Goal: Transaction & Acquisition: Purchase product/service

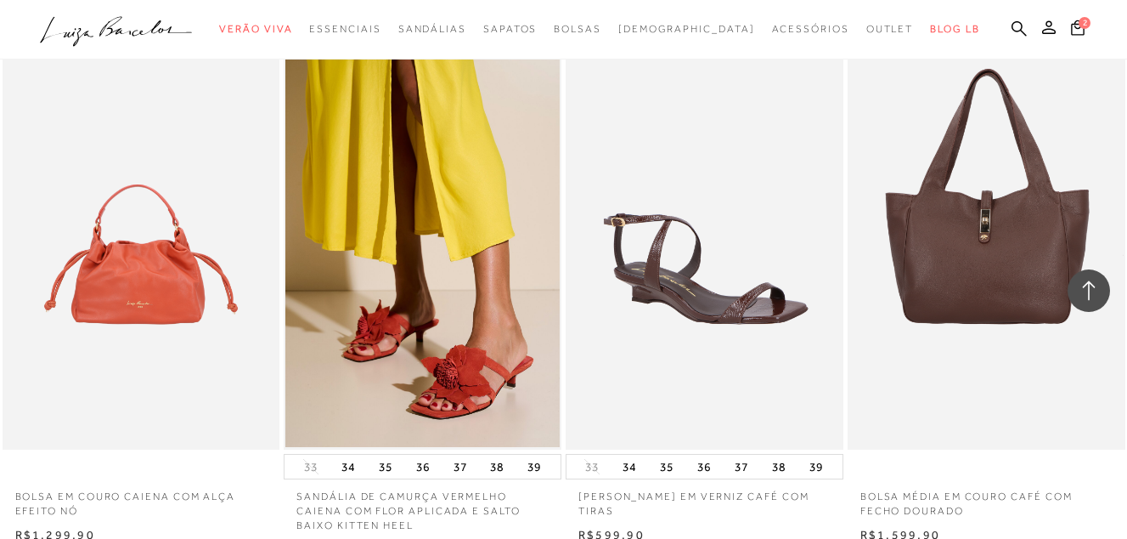
scroll to position [1699, 0]
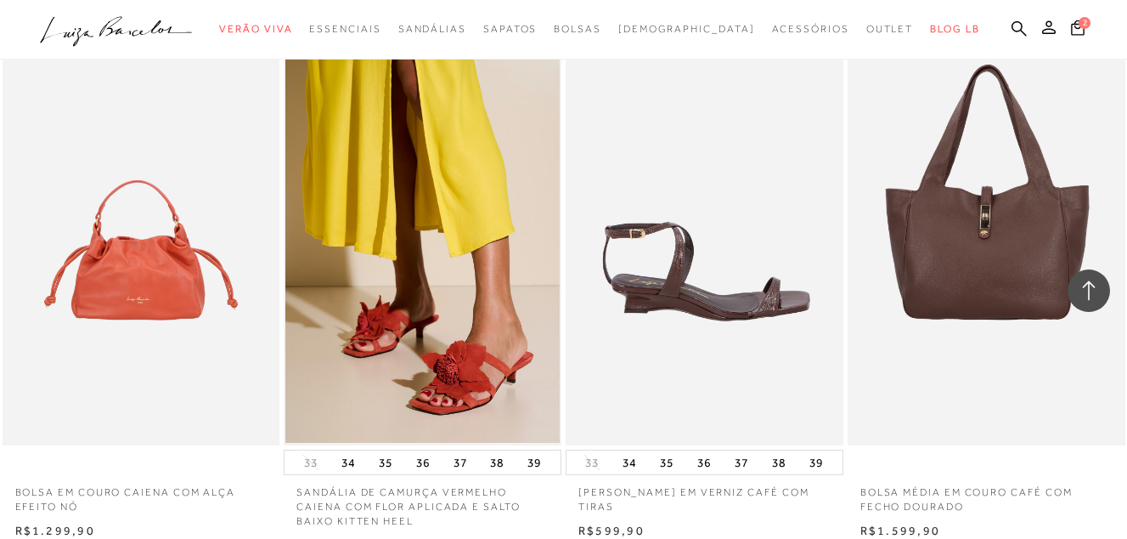
click at [757, 325] on img at bounding box center [706, 237] width 276 height 416
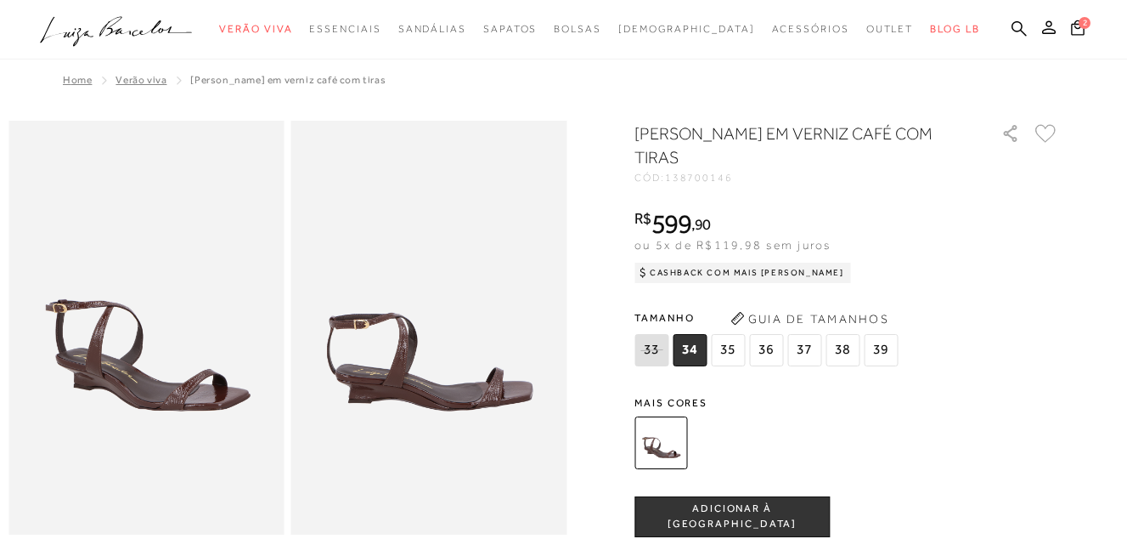
drag, startPoint x: 841, startPoint y: 347, endPoint x: 629, endPoint y: 306, distance: 216.4
click at [841, 348] on span "38" at bounding box center [843, 350] width 34 height 32
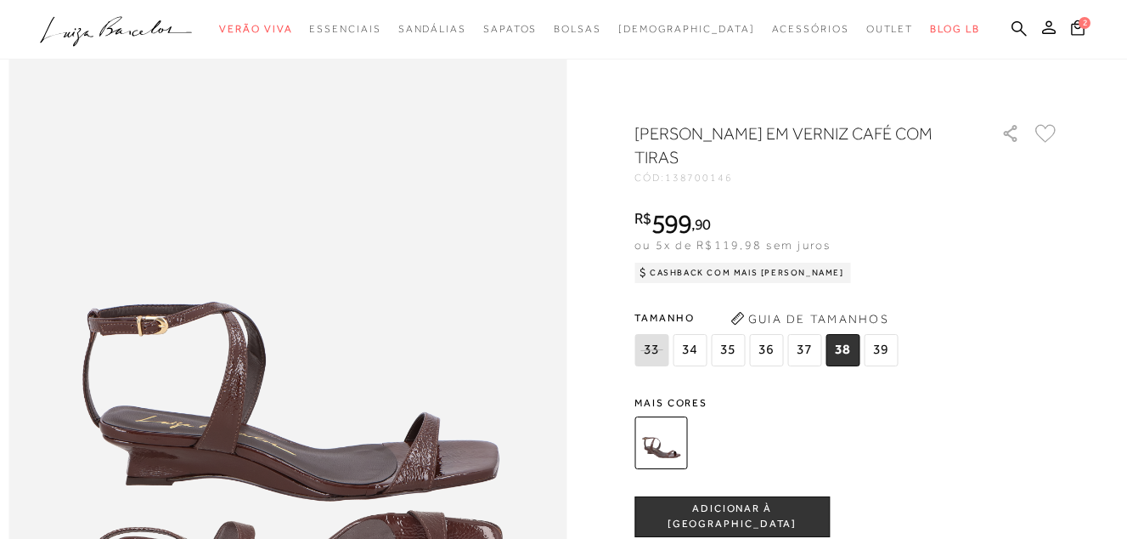
scroll to position [1, 0]
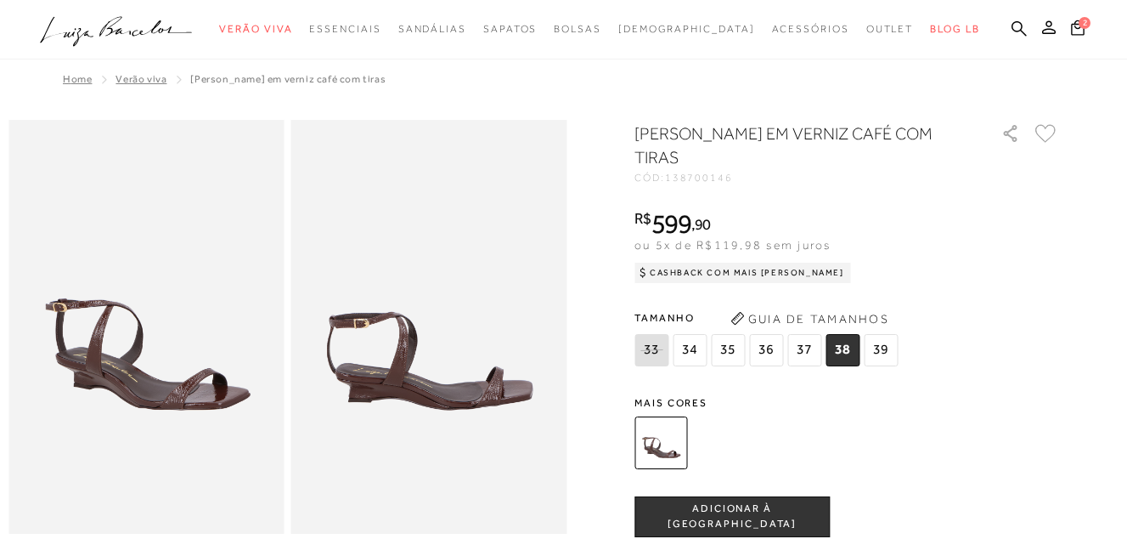
drag, startPoint x: 772, startPoint y: 514, endPoint x: 809, endPoint y: 103, distance: 412.8
click at [774, 514] on span "ADICIONAR À [GEOGRAPHIC_DATA]" at bounding box center [732, 516] width 194 height 30
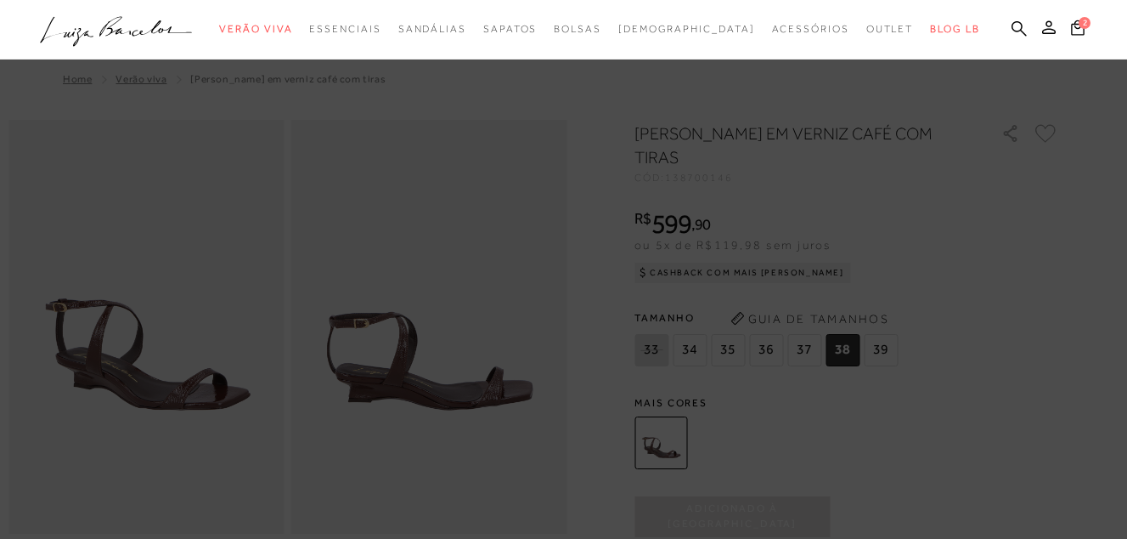
scroll to position [170, 0]
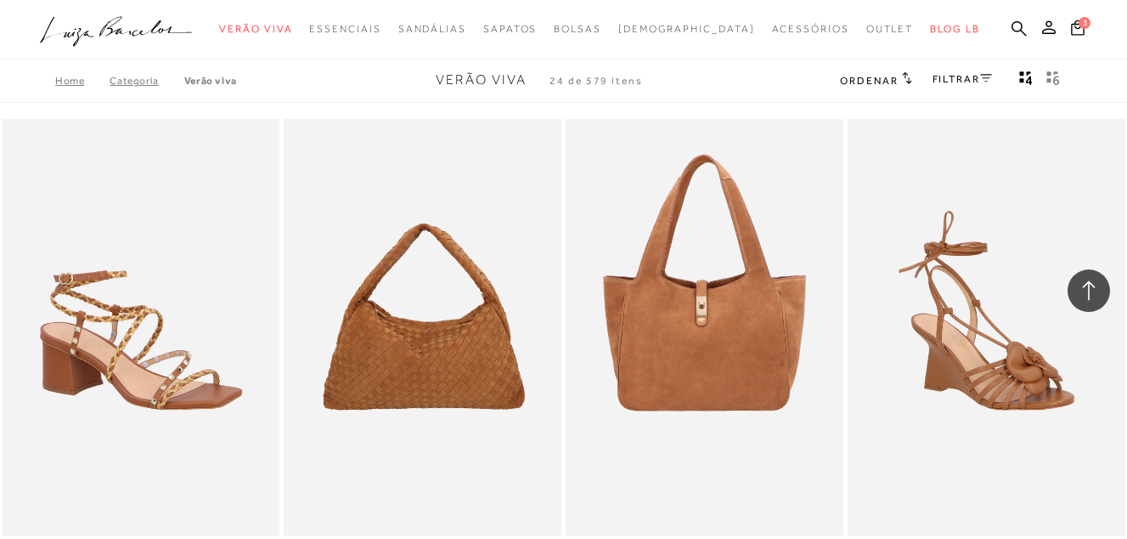
scroll to position [1838, 0]
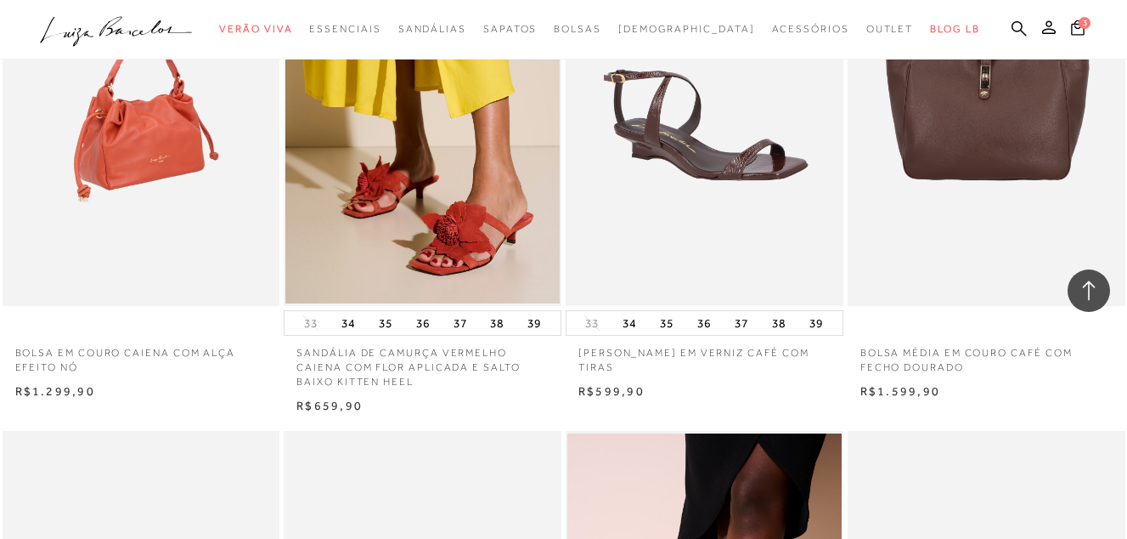
click at [146, 161] on img at bounding box center [142, 98] width 276 height 416
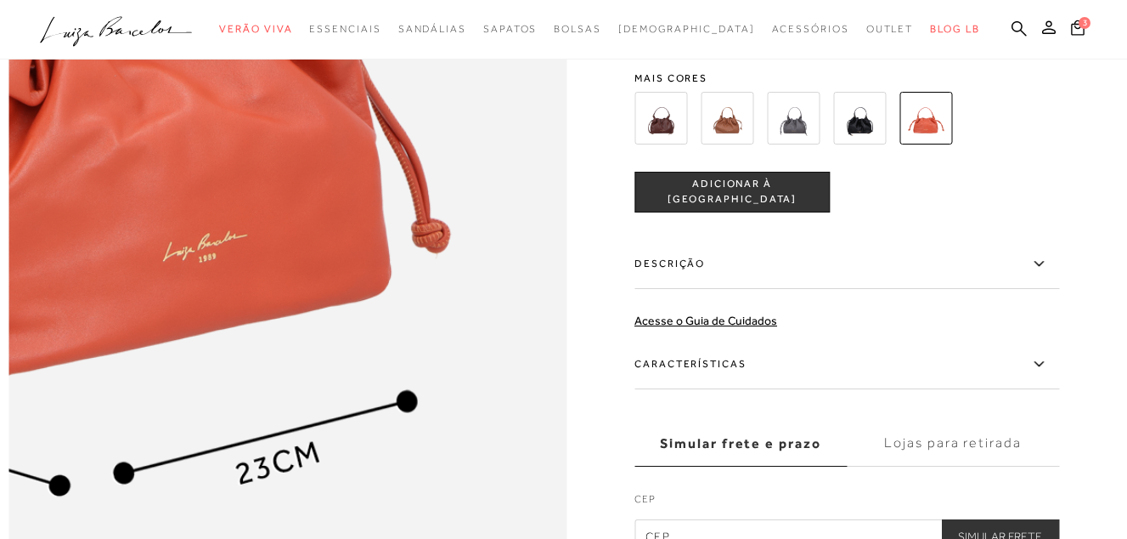
scroll to position [850, 0]
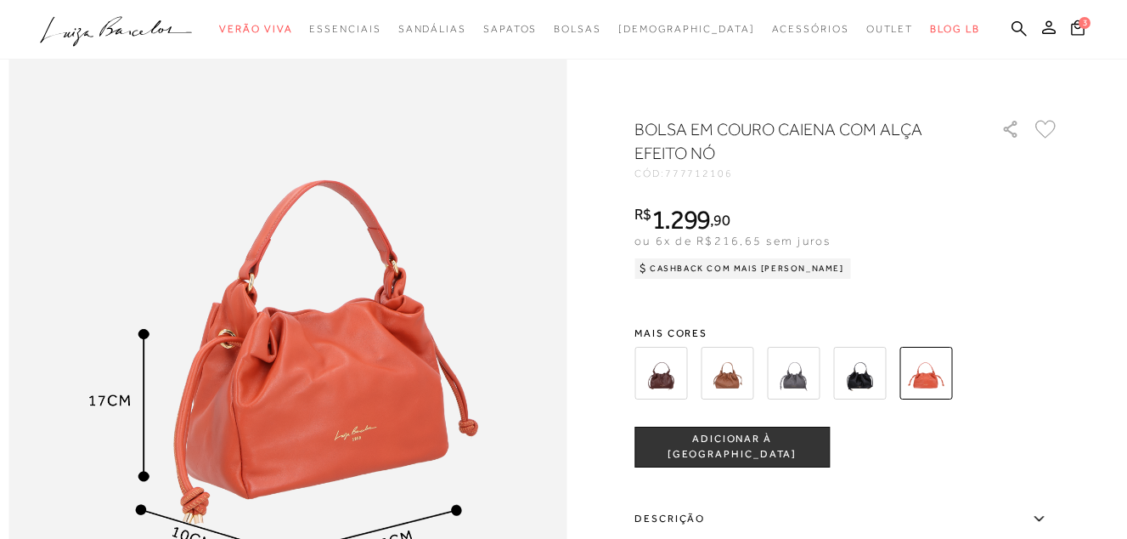
click at [733, 365] on img at bounding box center [727, 373] width 53 height 53
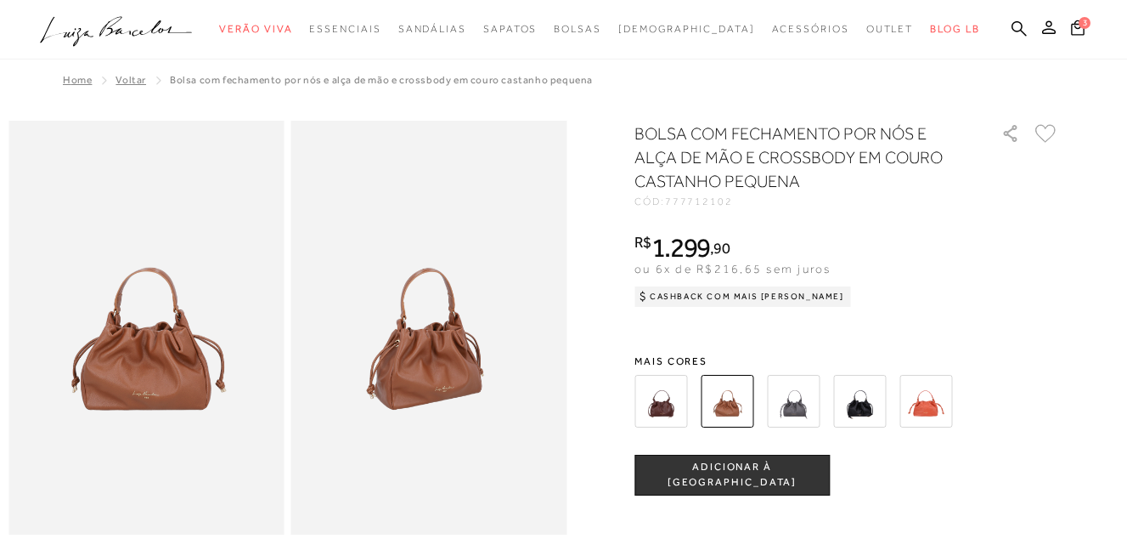
click at [934, 399] on img at bounding box center [926, 401] width 53 height 53
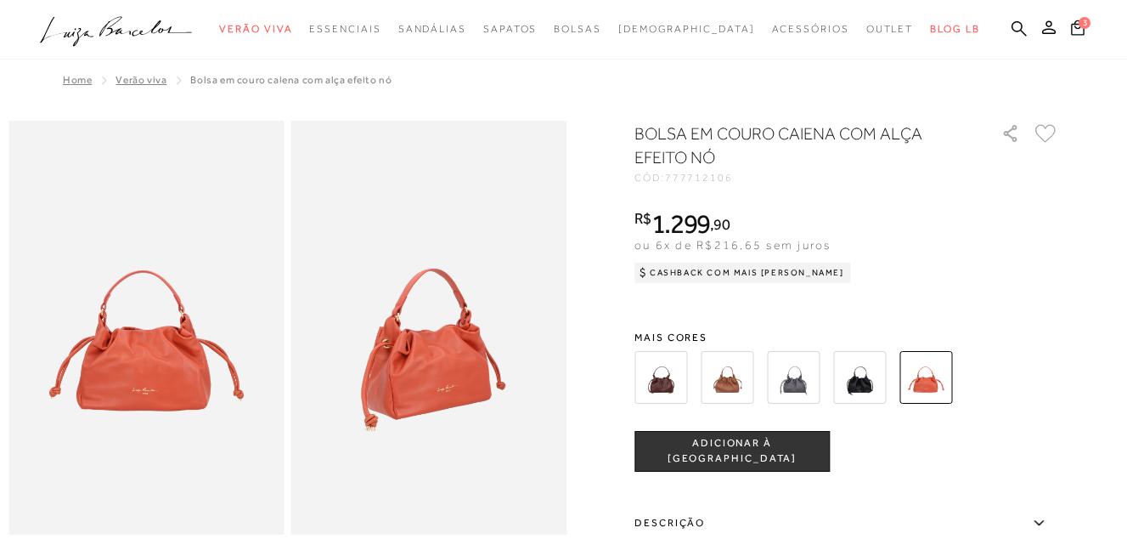
click at [739, 455] on span "ADICIONAR À [GEOGRAPHIC_DATA]" at bounding box center [732, 451] width 194 height 30
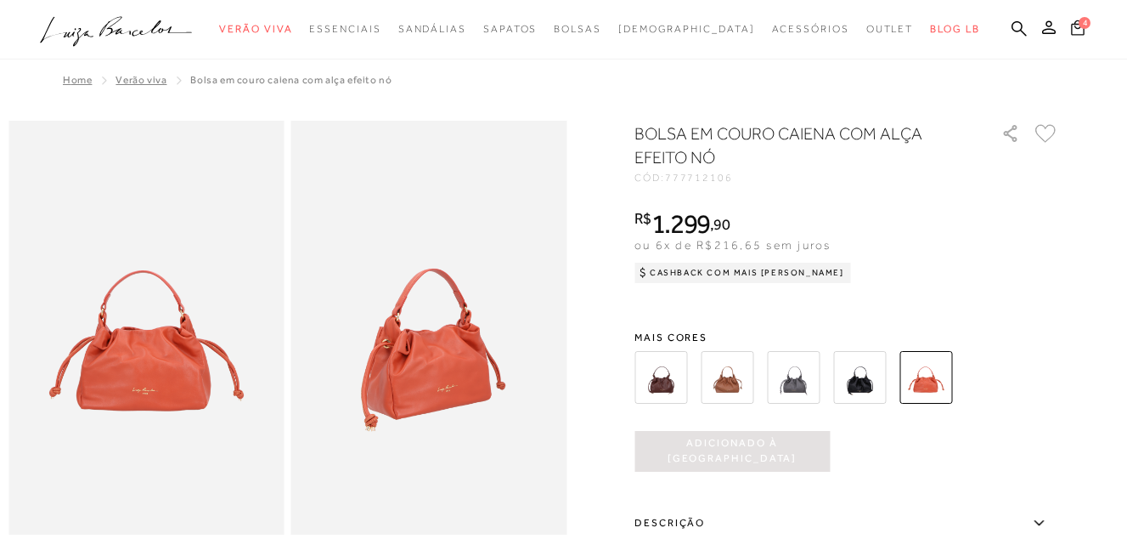
click at [1079, 29] on icon at bounding box center [1078, 27] width 16 height 18
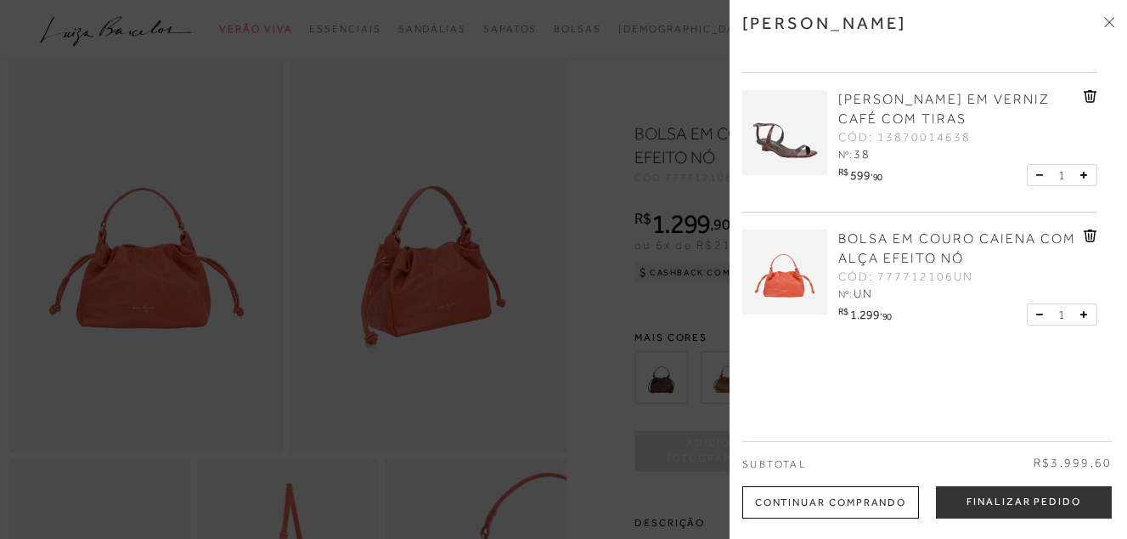
scroll to position [170, 0]
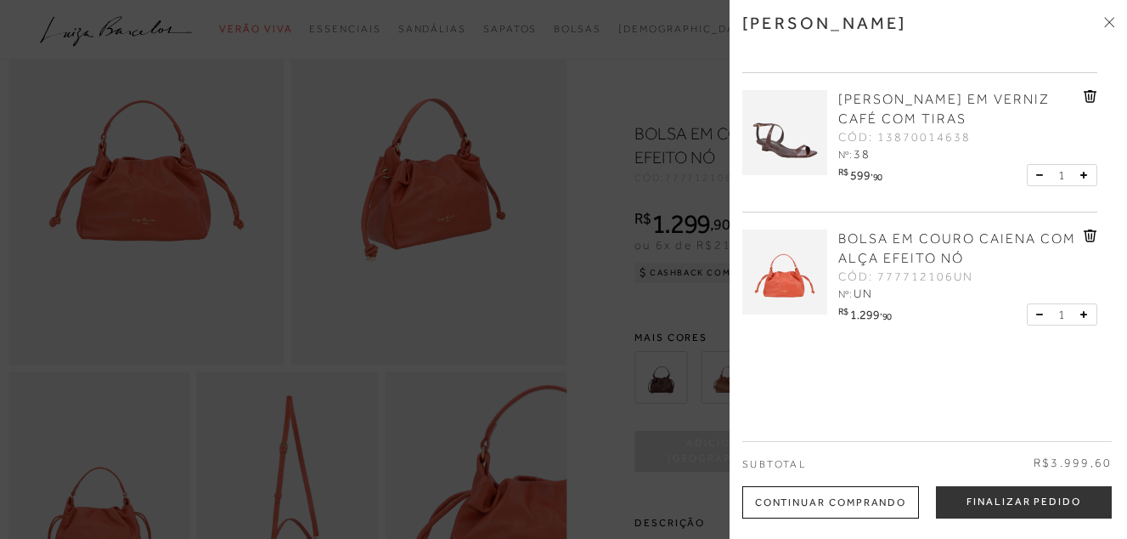
click at [1106, 20] on icon at bounding box center [1109, 22] width 10 height 10
